Goal: Check status: Check status

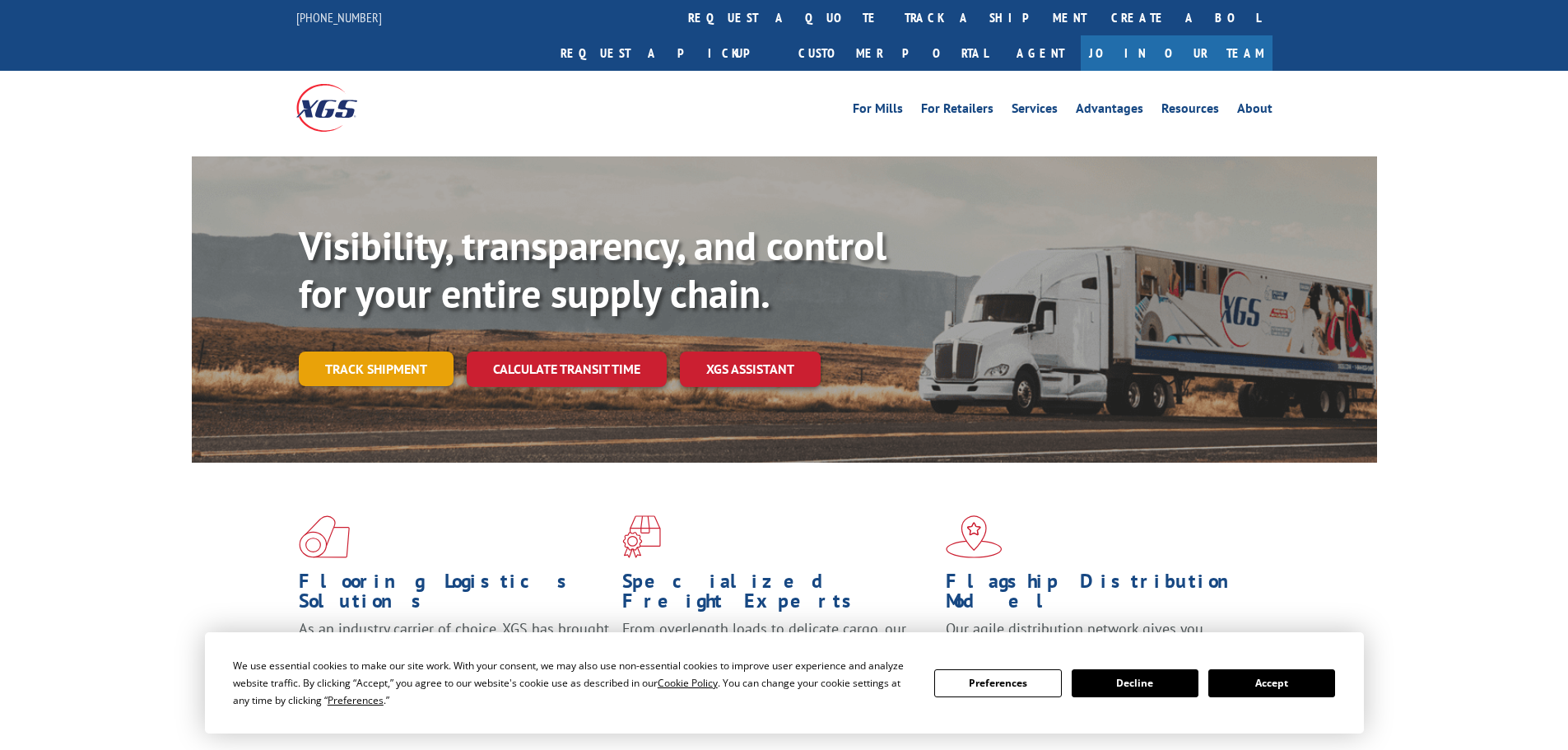
click at [407, 352] on link "Track shipment" at bounding box center [376, 368] width 154 height 34
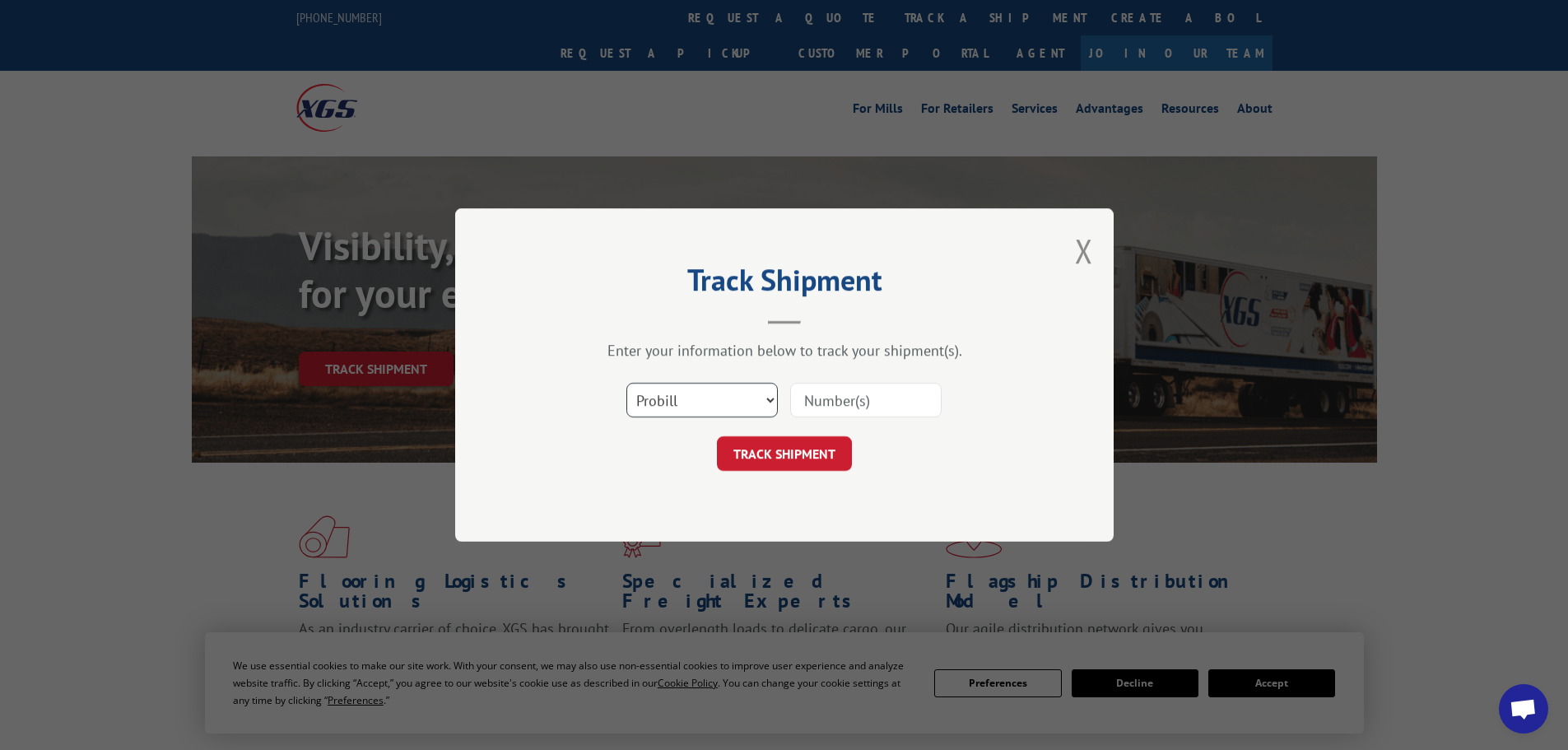
drag, startPoint x: 688, startPoint y: 396, endPoint x: 681, endPoint y: 403, distance: 9.9
click at [688, 396] on select "Select category... Probill BOL PO" at bounding box center [702, 399] width 152 height 34
select select "bol"
click at [626, 382] on select "Select category... Probill BOL PO" at bounding box center [702, 399] width 152 height 34
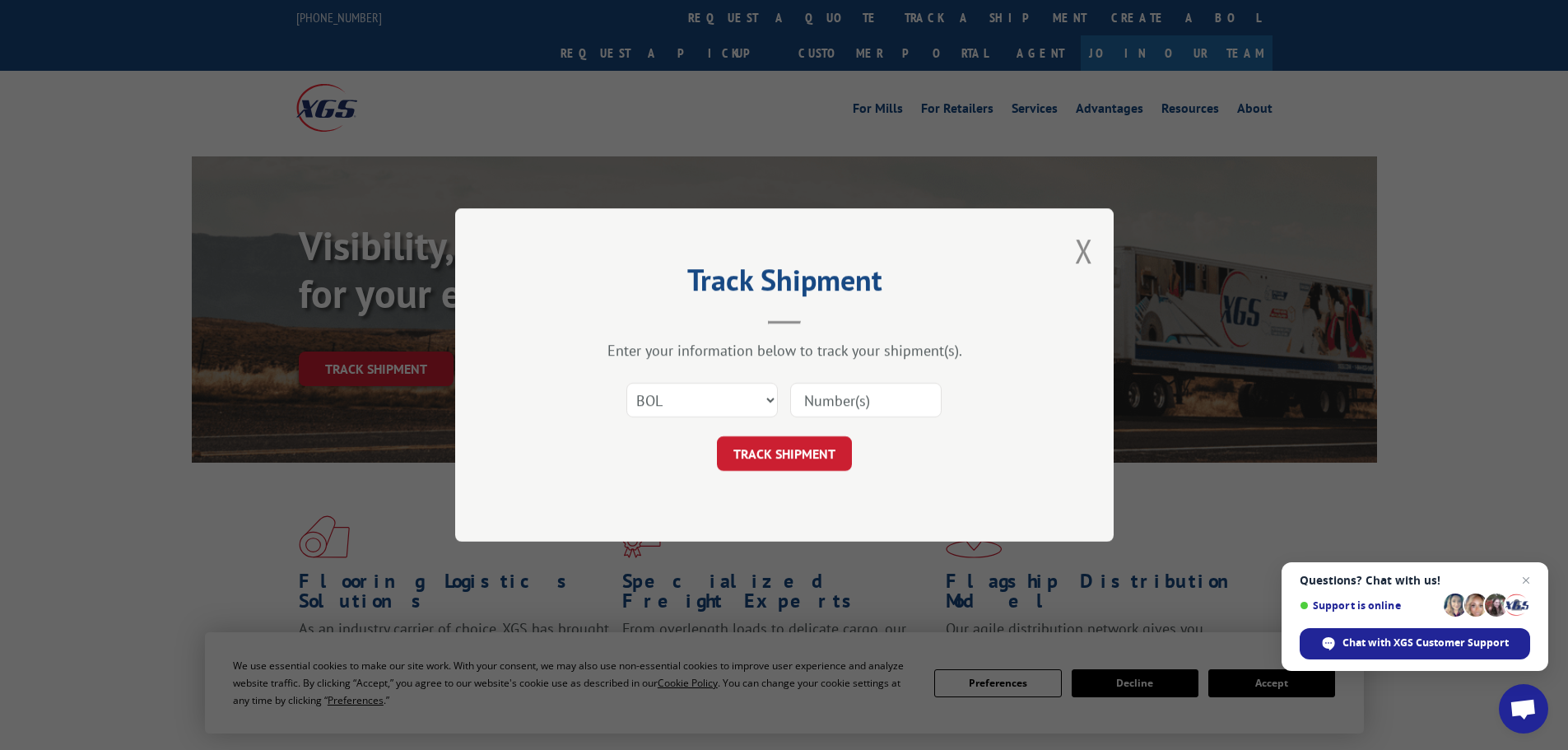
click at [823, 403] on input at bounding box center [866, 399] width 152 height 34
paste input "6200044237"
type input "6200044237"
click at [813, 452] on button "TRACK SHIPMENT" at bounding box center [785, 453] width 135 height 34
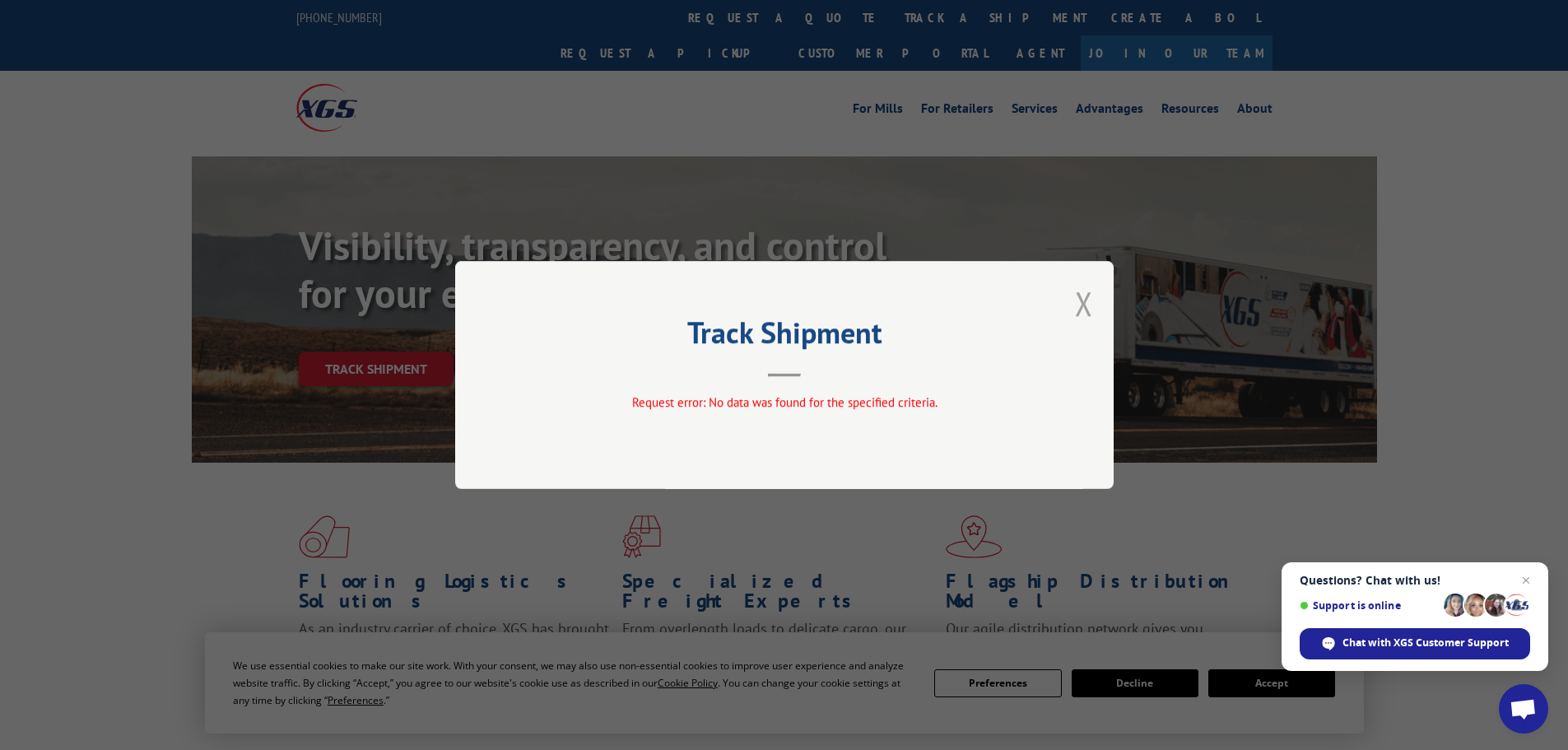
click at [1082, 306] on button "Close modal" at bounding box center [1084, 304] width 18 height 44
